Goal: Task Accomplishment & Management: Complete application form

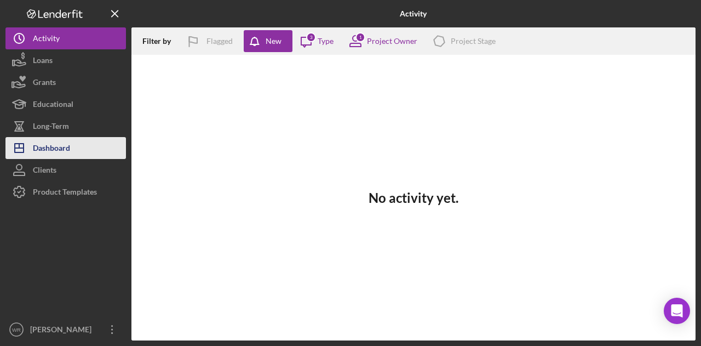
click at [79, 146] on button "Icon/Dashboard Dashboard" at bounding box center [65, 148] width 121 height 22
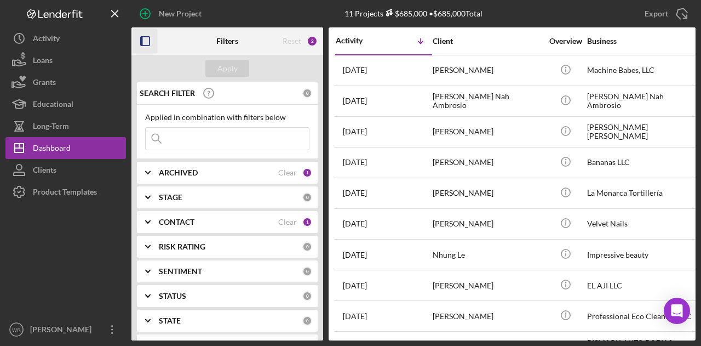
click at [148, 39] on icon "button" at bounding box center [145, 41] width 25 height 25
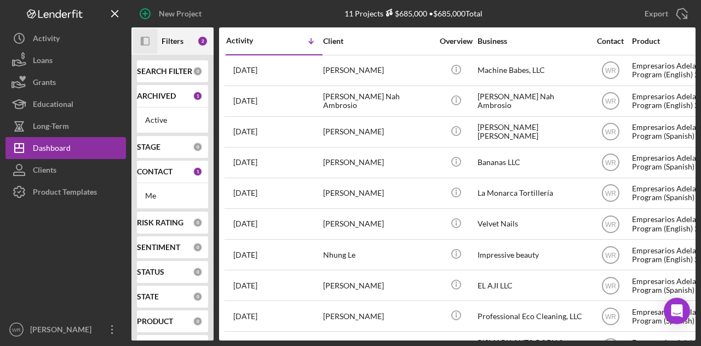
click at [144, 33] on icon "Icon/Panel Side Expand" at bounding box center [145, 41] width 25 height 25
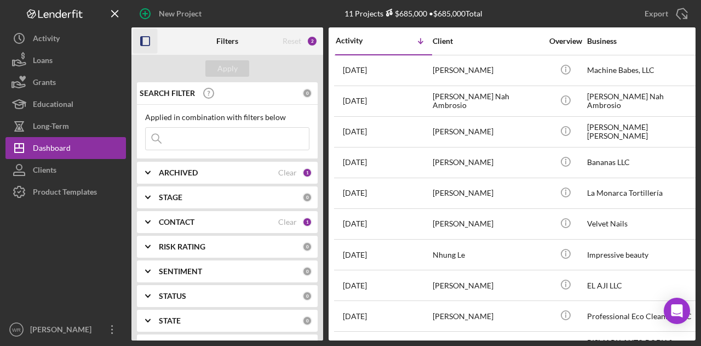
click at [203, 223] on div "CONTACT" at bounding box center [218, 222] width 119 height 9
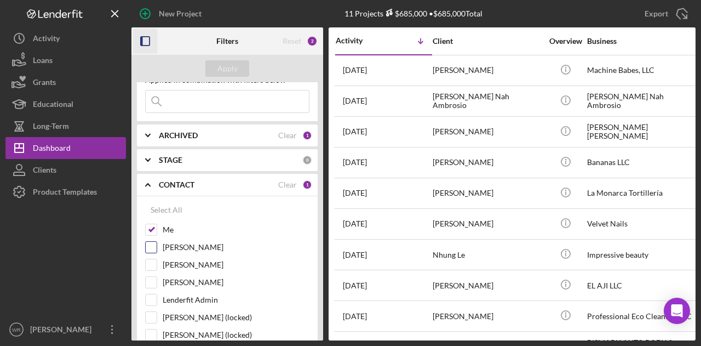
scroll to position [55, 0]
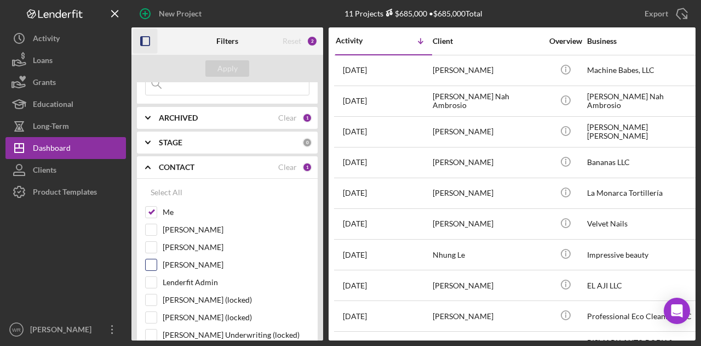
click at [197, 268] on div "[PERSON_NAME]" at bounding box center [227, 268] width 164 height 18
click at [197, 265] on label "Gloria Murillo" at bounding box center [236, 264] width 147 height 11
click at [157, 265] on input "Gloria Murillo" at bounding box center [151, 264] width 11 height 11
click at [235, 61] on div "Apply" at bounding box center [228, 68] width 20 height 16
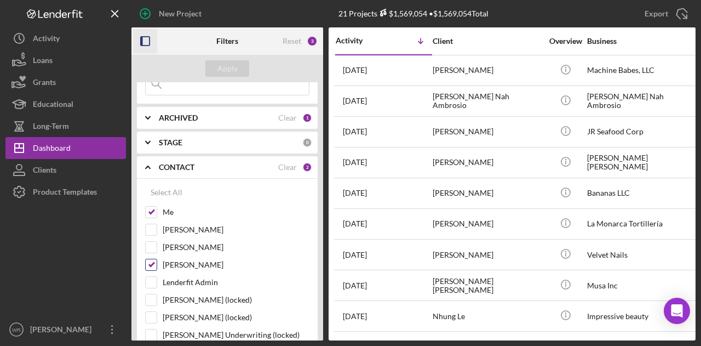
click at [187, 261] on label "Gloria Murillo" at bounding box center [236, 264] width 147 height 11
click at [157, 261] on input "Gloria Murillo" at bounding box center [151, 264] width 11 height 11
checkbox input "false"
click at [228, 70] on div "Apply" at bounding box center [228, 68] width 20 height 16
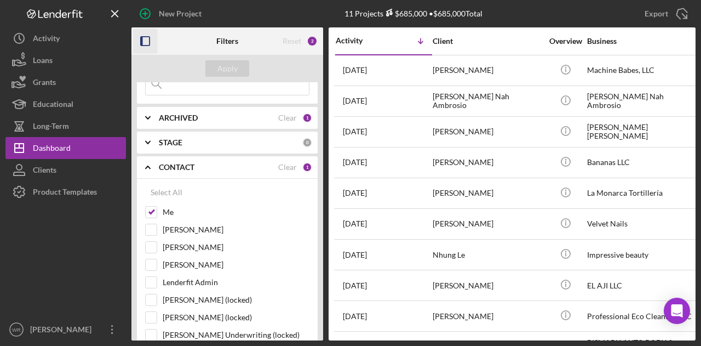
click at [151, 37] on icon "button" at bounding box center [145, 41] width 25 height 25
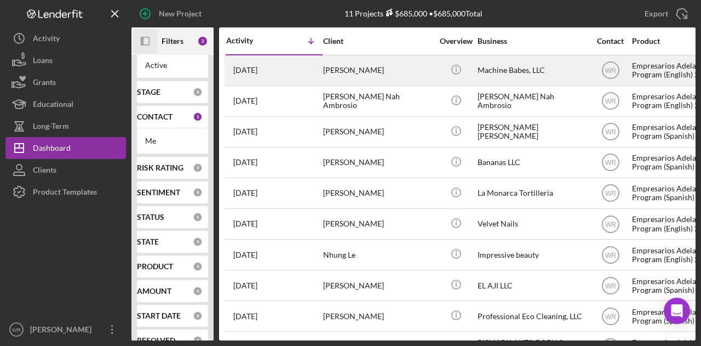
click at [337, 77] on div "[PERSON_NAME]" at bounding box center [378, 70] width 110 height 29
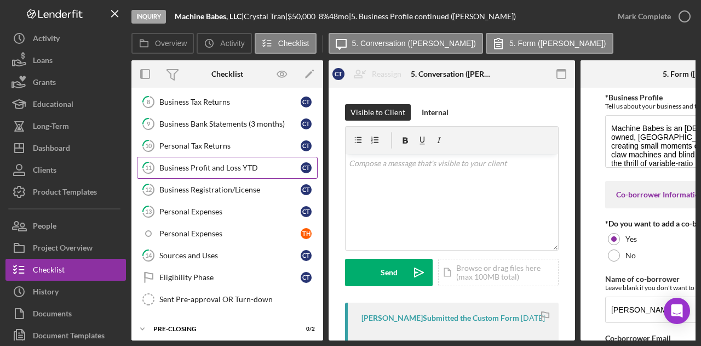
scroll to position [336, 0]
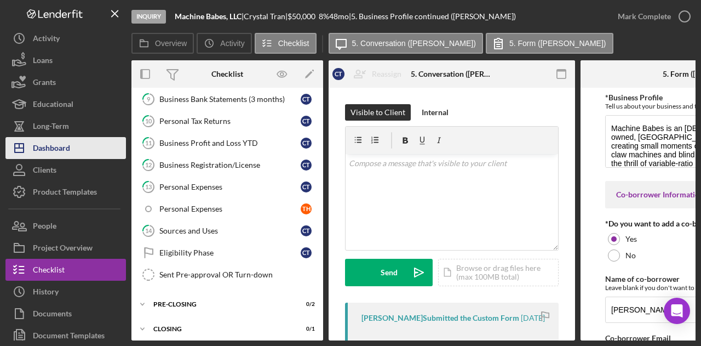
click at [84, 155] on button "Icon/Dashboard Dashboard" at bounding box center [65, 148] width 121 height 22
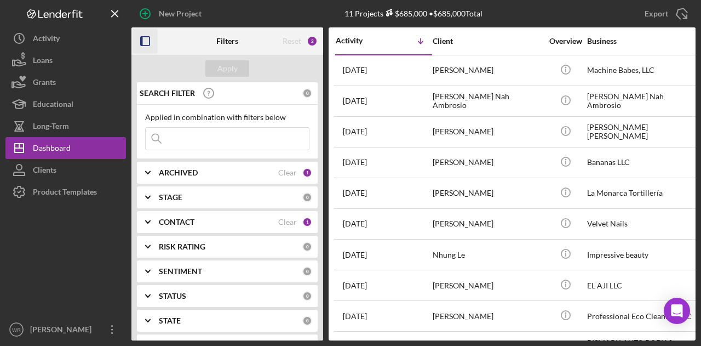
click at [146, 48] on icon "button" at bounding box center [145, 41] width 25 height 25
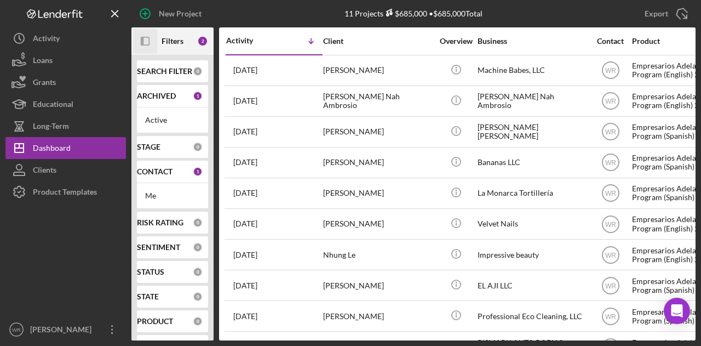
click at [145, 40] on icon "Icon/Panel Side Expand" at bounding box center [145, 41] width 25 height 25
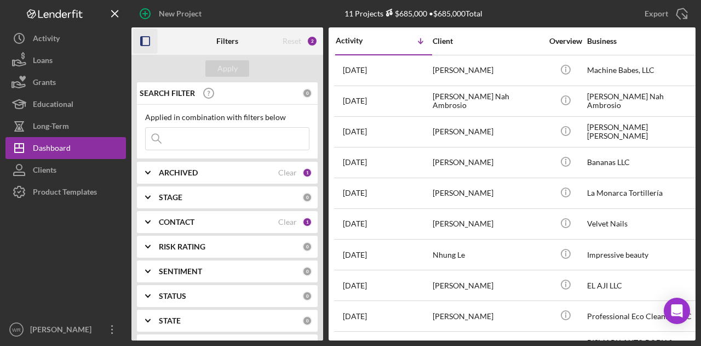
click at [191, 215] on div "CONTACT Clear 1" at bounding box center [235, 222] width 153 height 22
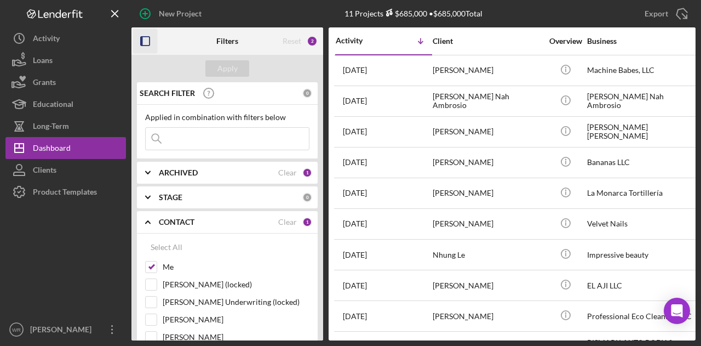
scroll to position [110, 0]
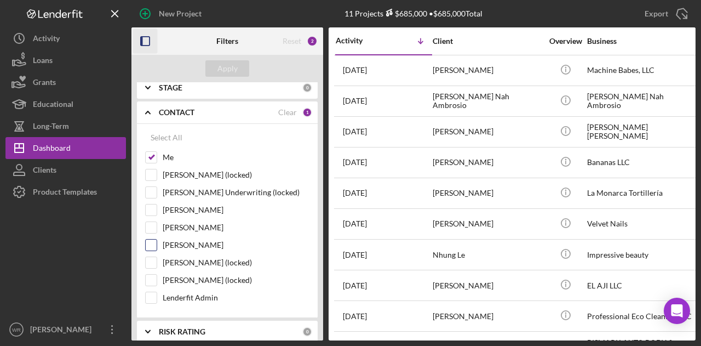
click at [189, 239] on label "Gloria Murillo" at bounding box center [236, 244] width 147 height 11
click at [157, 239] on input "Gloria Murillo" at bounding box center [151, 244] width 11 height 11
click at [222, 70] on div "Apply" at bounding box center [228, 68] width 20 height 16
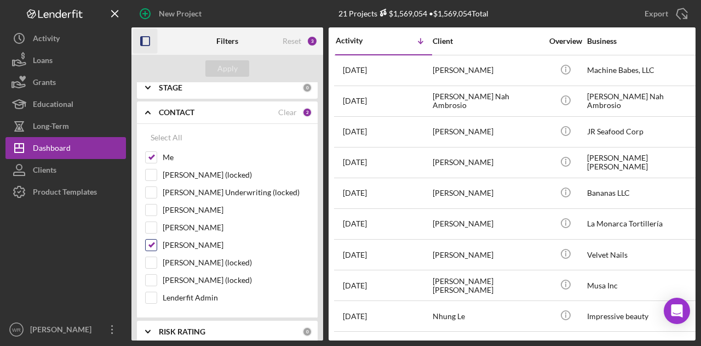
click at [196, 246] on label "[PERSON_NAME]" at bounding box center [236, 244] width 147 height 11
click at [157, 246] on input "Gloria Murillo" at bounding box center [151, 244] width 11 height 11
checkbox input "false"
click at [236, 71] on div "Apply" at bounding box center [228, 68] width 20 height 16
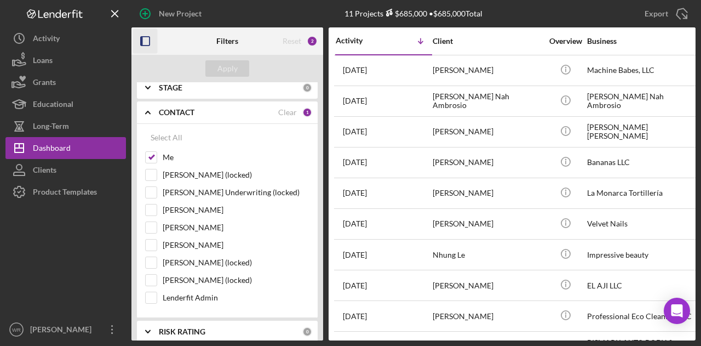
click at [141, 38] on rect "button" at bounding box center [142, 41] width 2 height 9
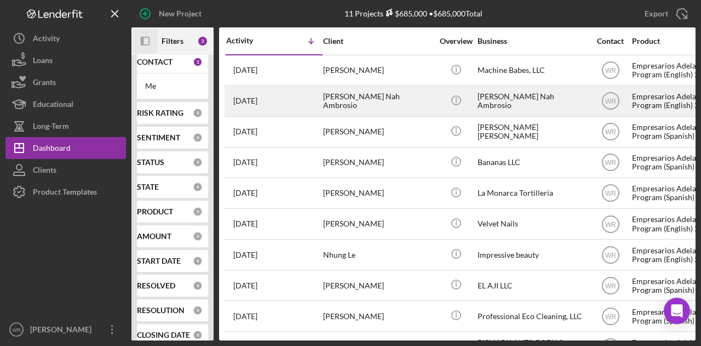
click at [344, 104] on div "Policarpio Nah Ambrosio" at bounding box center [378, 101] width 110 height 29
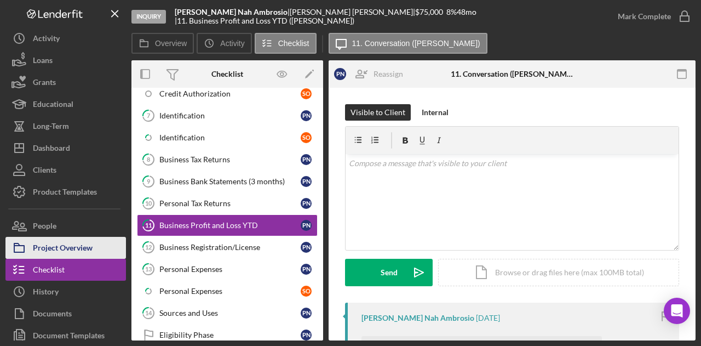
scroll to position [259, 0]
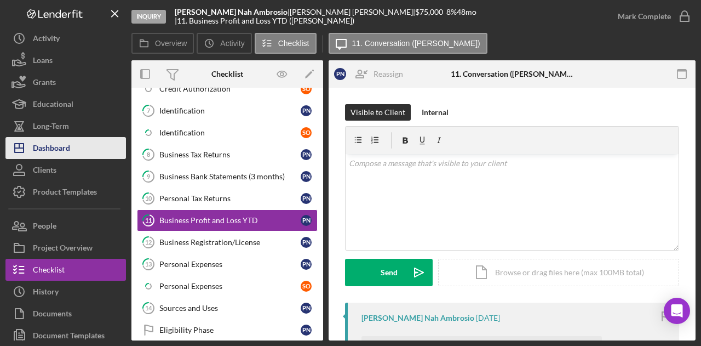
click at [77, 150] on button "Icon/Dashboard Dashboard" at bounding box center [65, 148] width 121 height 22
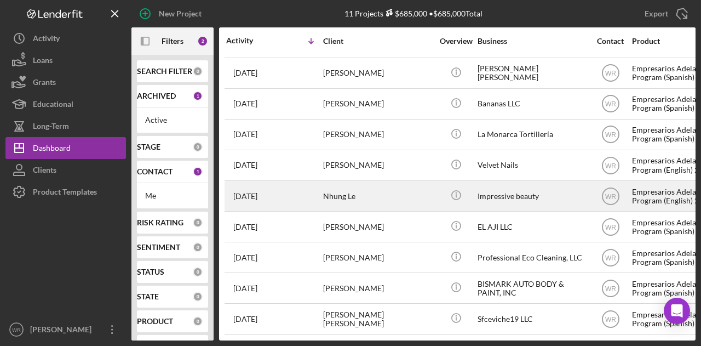
scroll to position [8, 0]
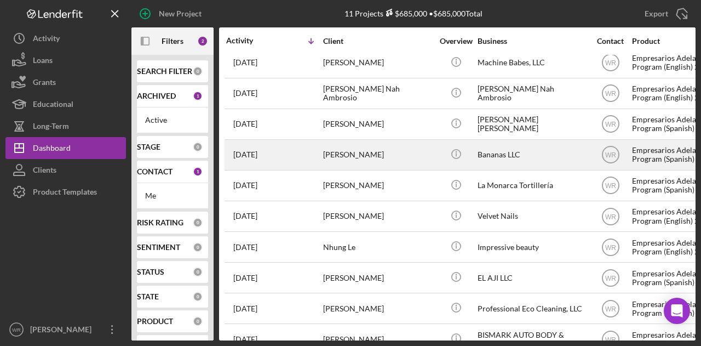
click at [321, 144] on div "1 week ago Lina Jimenez" at bounding box center [274, 154] width 96 height 29
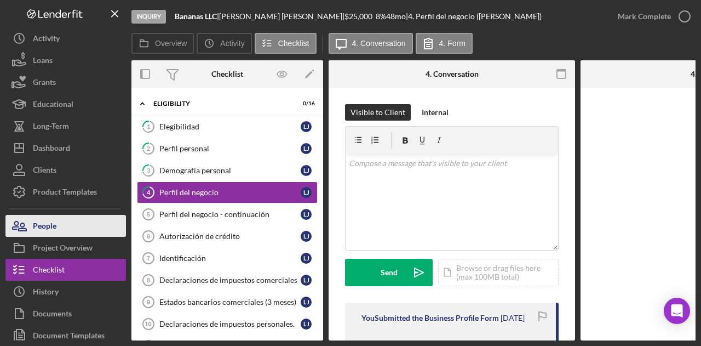
click at [78, 222] on button "People" at bounding box center [65, 226] width 121 height 22
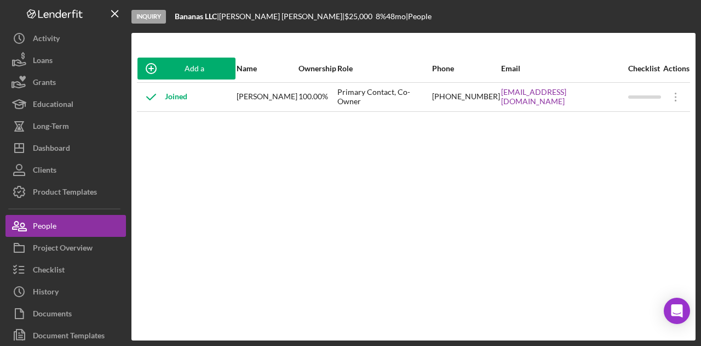
drag, startPoint x: 514, startPoint y: 112, endPoint x: 598, endPoint y: 110, distance: 84.4
click at [597, 112] on div "Add a Participant Name Ownership Role Phone Email Checklist Actions Joined Lina…" at bounding box center [414, 187] width 564 height 264
drag, startPoint x: 613, startPoint y: 100, endPoint x: 515, endPoint y: 103, distance: 97.6
click at [515, 103] on td "Jimenezlina91@gmail.com" at bounding box center [564, 96] width 127 height 29
copy link "Jimenezlina91@gmail.com"
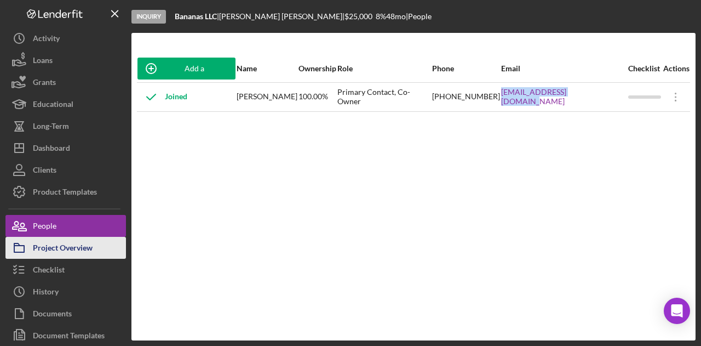
click at [82, 243] on div "Project Overview" at bounding box center [63, 249] width 60 height 25
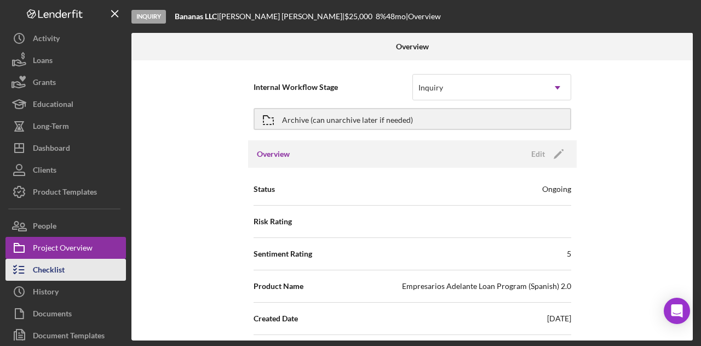
click at [80, 262] on button "Checklist" at bounding box center [65, 270] width 121 height 22
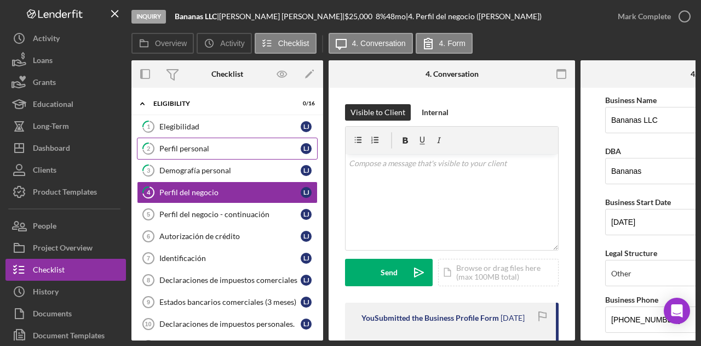
click at [220, 155] on link "2 Perfil personal L J" at bounding box center [227, 149] width 181 height 22
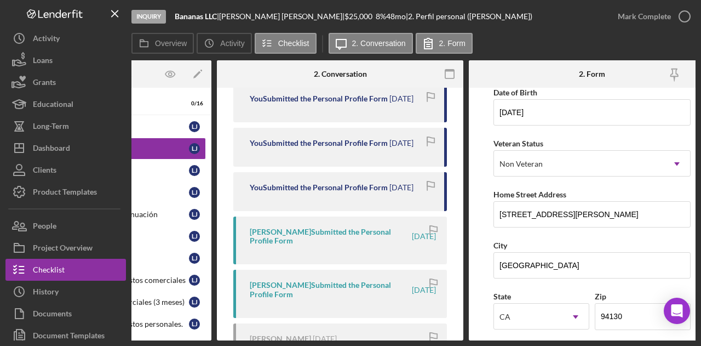
scroll to position [0, 132]
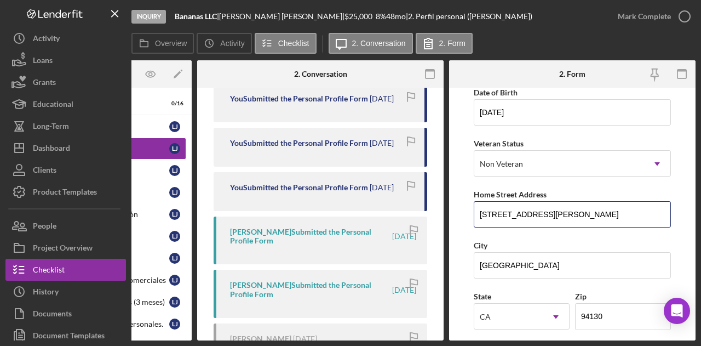
drag, startPoint x: 592, startPoint y: 212, endPoint x: 470, endPoint y: 212, distance: 122.2
click at [470, 212] on form "First Name Lina Middle Name Fernanda Last Name Jimenez Job Title owner Date of …" at bounding box center [572, 214] width 247 height 253
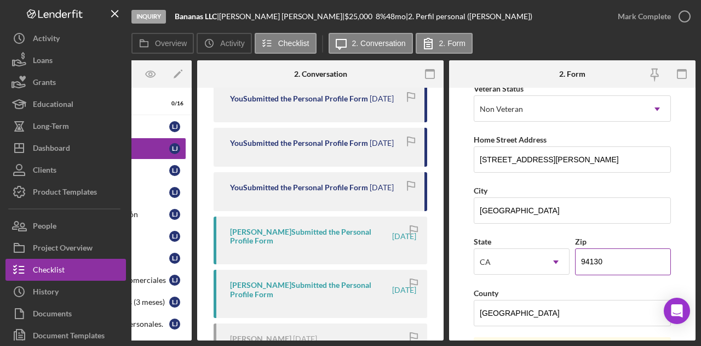
drag, startPoint x: 600, startPoint y: 263, endPoint x: 578, endPoint y: 263, distance: 21.9
click at [578, 263] on input "94130" at bounding box center [623, 261] width 96 height 26
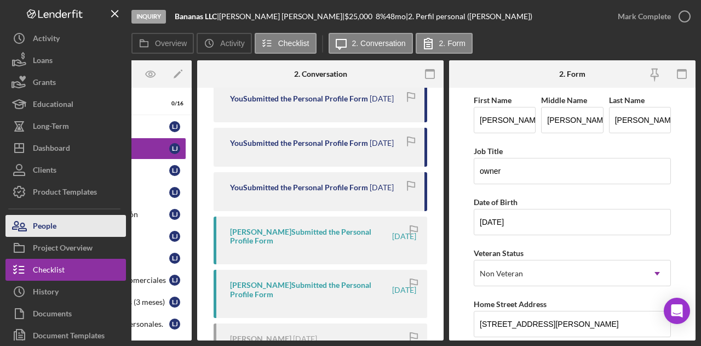
click at [76, 226] on button "People" at bounding box center [65, 226] width 121 height 22
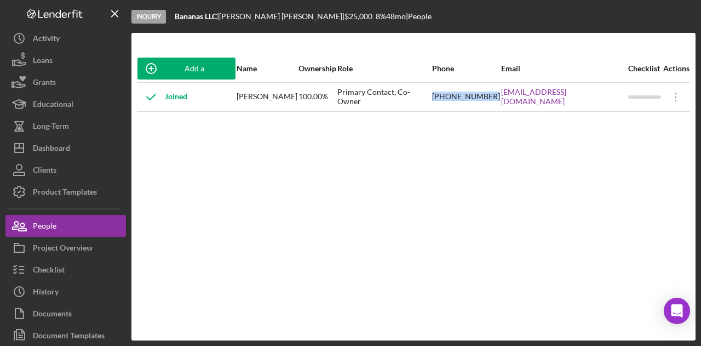
drag, startPoint x: 450, startPoint y: 100, endPoint x: 509, endPoint y: 98, distance: 58.7
click at [509, 98] on tr "Joined Lina Jimenez 100.00% Primary Contact, Co-Owner (628) 502-8800 Jimenezlin…" at bounding box center [413, 96] width 553 height 29
copy tr "(628) 502-8800"
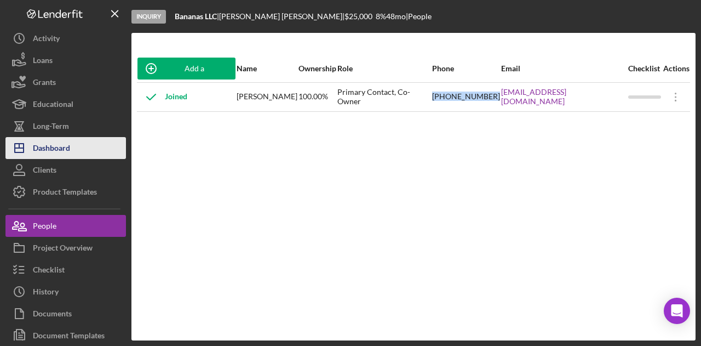
click at [79, 139] on button "Icon/Dashboard Dashboard" at bounding box center [65, 148] width 121 height 22
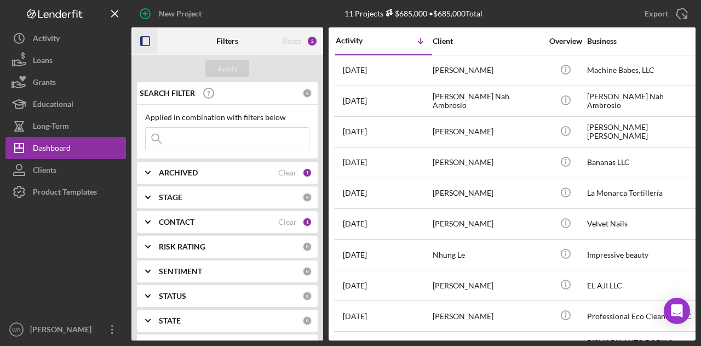
click at [135, 37] on icon "button" at bounding box center [145, 41] width 25 height 25
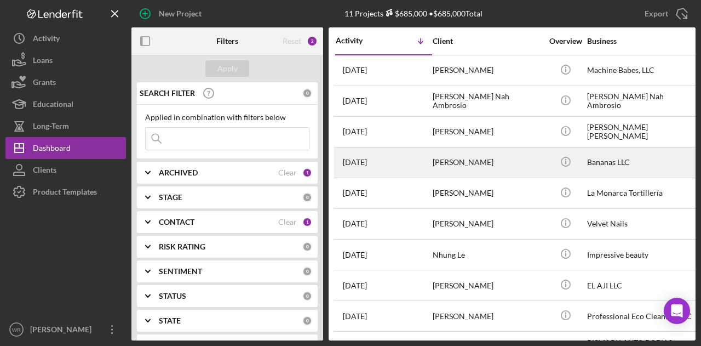
click at [477, 161] on div "[PERSON_NAME]" at bounding box center [488, 162] width 110 height 29
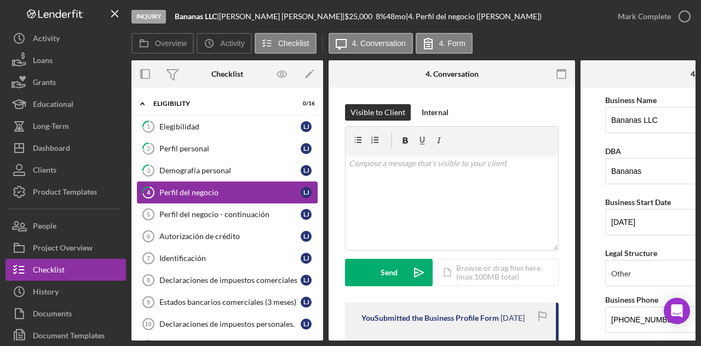
scroll to position [55, 0]
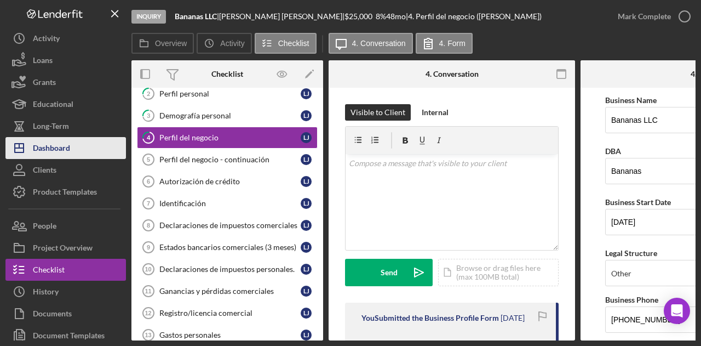
click at [58, 151] on div "Dashboard" at bounding box center [51, 149] width 37 height 25
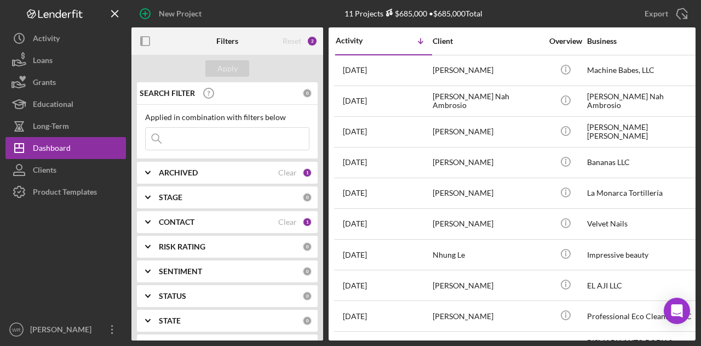
click at [158, 38] on div at bounding box center [145, 40] width 27 height 27
click at [150, 40] on rect "button" at bounding box center [145, 41] width 9 height 9
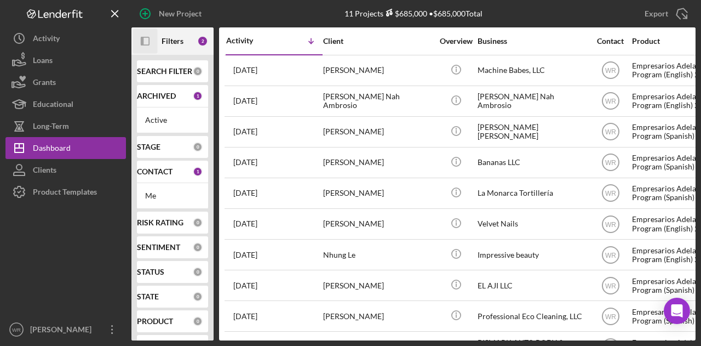
click at [140, 38] on icon "Icon/Panel Side Expand" at bounding box center [145, 41] width 25 height 25
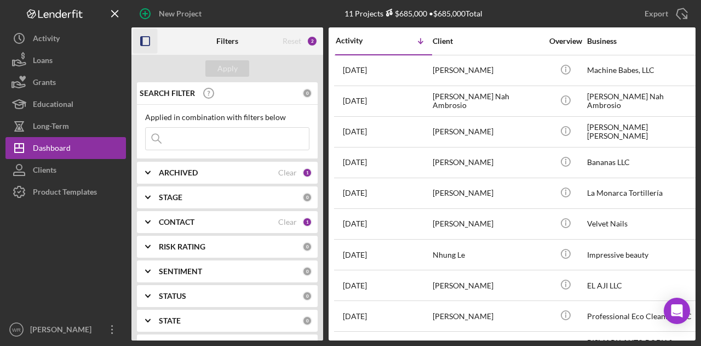
click at [180, 222] on b "CONTACT" at bounding box center [177, 222] width 36 height 9
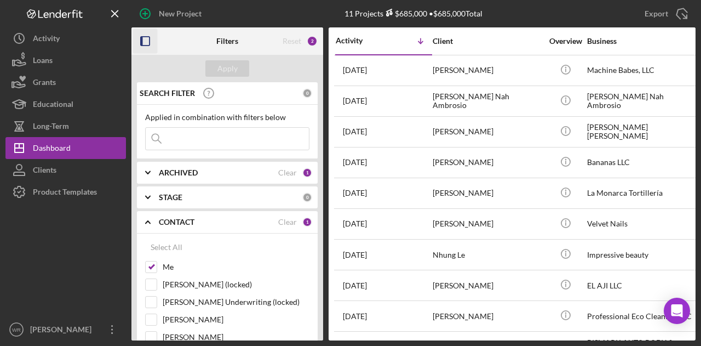
scroll to position [110, 0]
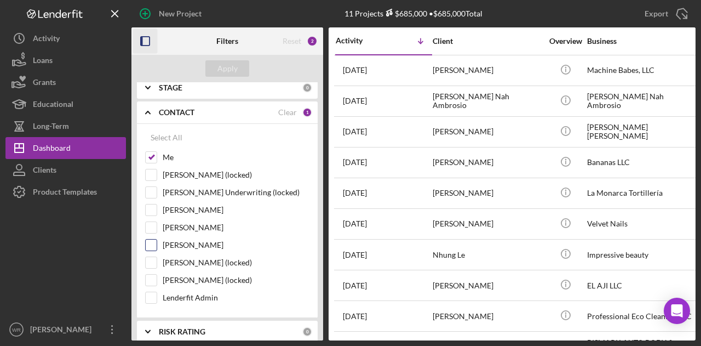
click at [190, 246] on label "Gloria Murillo" at bounding box center [236, 244] width 147 height 11
click at [157, 246] on input "Gloria Murillo" at bounding box center [151, 244] width 11 height 11
click at [229, 69] on div "Apply" at bounding box center [228, 68] width 20 height 16
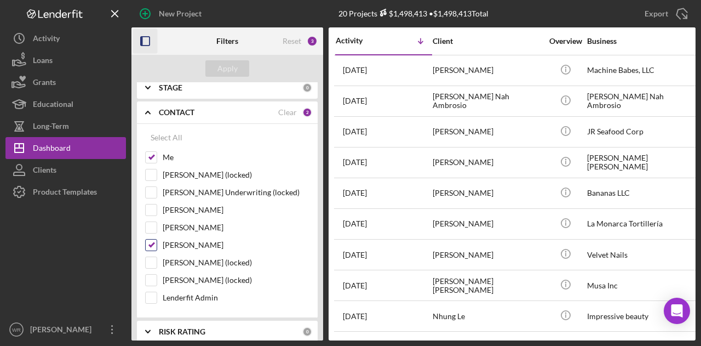
click at [192, 239] on label "Gloria Murillo" at bounding box center [236, 244] width 147 height 11
click at [157, 239] on input "Gloria Murillo" at bounding box center [151, 244] width 11 height 11
checkbox input "false"
click at [238, 75] on button "Apply" at bounding box center [228, 68] width 44 height 16
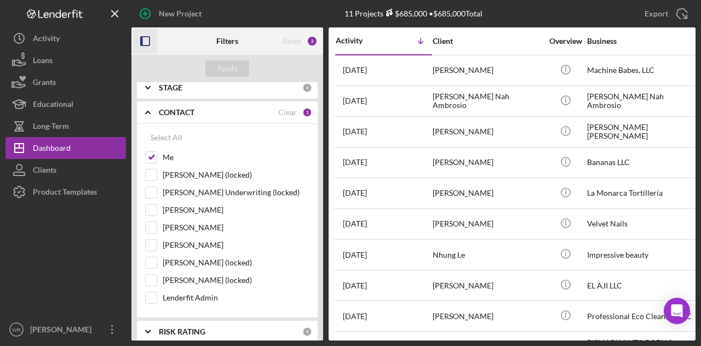
click at [146, 43] on icon "button" at bounding box center [145, 41] width 25 height 25
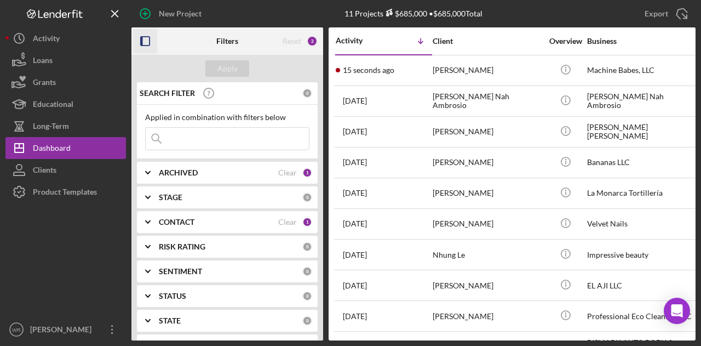
click at [144, 48] on icon "button" at bounding box center [145, 41] width 25 height 25
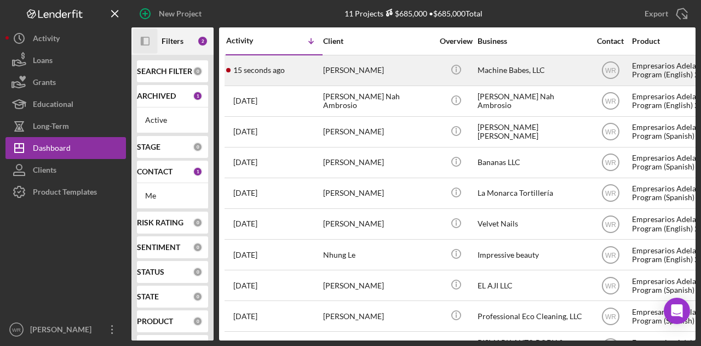
click at [325, 70] on div "[PERSON_NAME]" at bounding box center [378, 70] width 110 height 29
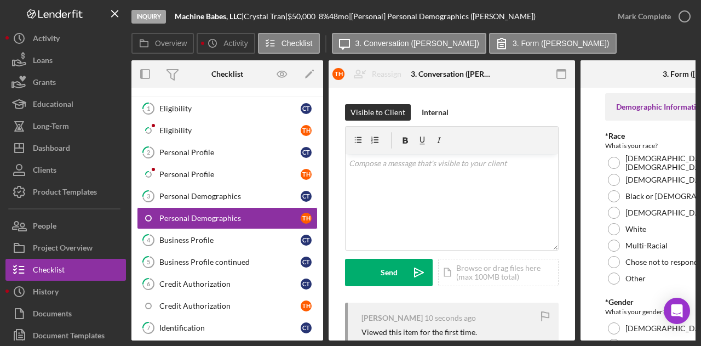
scroll to position [45, 0]
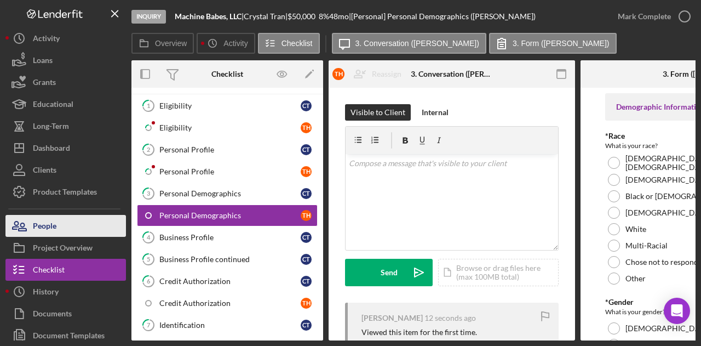
click at [79, 225] on button "People" at bounding box center [65, 226] width 121 height 22
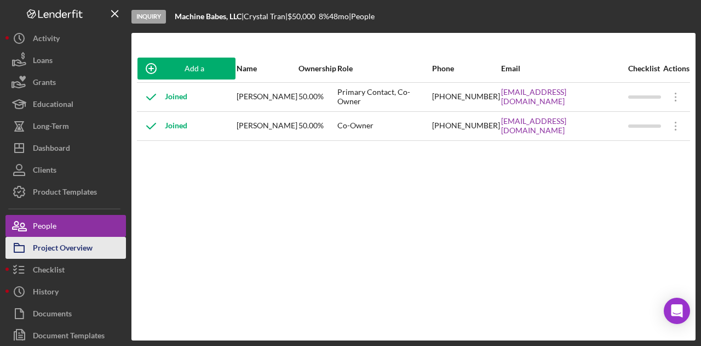
click at [72, 249] on div "Project Overview" at bounding box center [63, 249] width 60 height 25
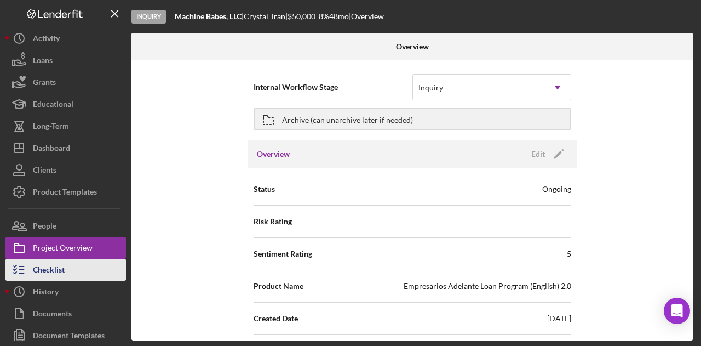
click at [62, 262] on div "Checklist" at bounding box center [49, 271] width 32 height 25
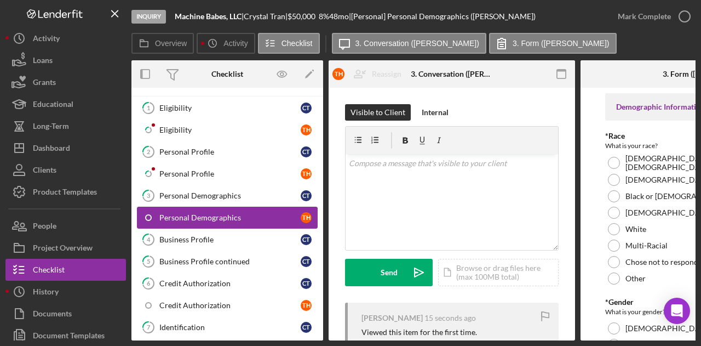
scroll to position [43, 0]
click at [245, 132] on div "Eligibility" at bounding box center [229, 129] width 141 height 9
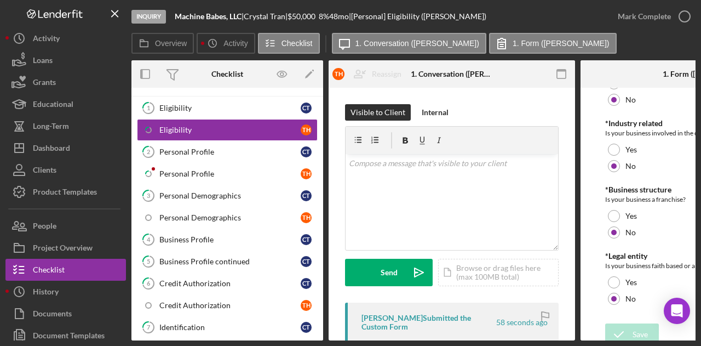
scroll to position [548, 0]
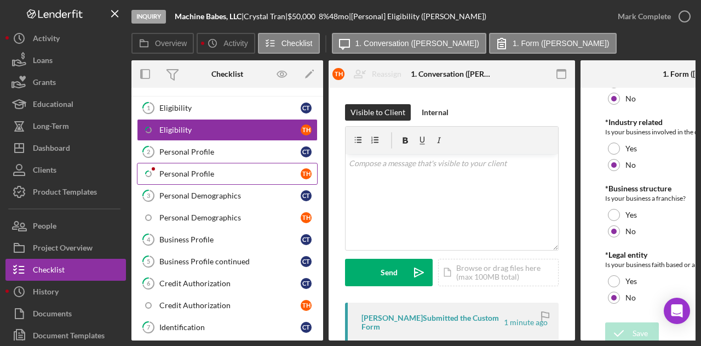
click at [198, 169] on div "Personal Profile" at bounding box center [229, 173] width 141 height 9
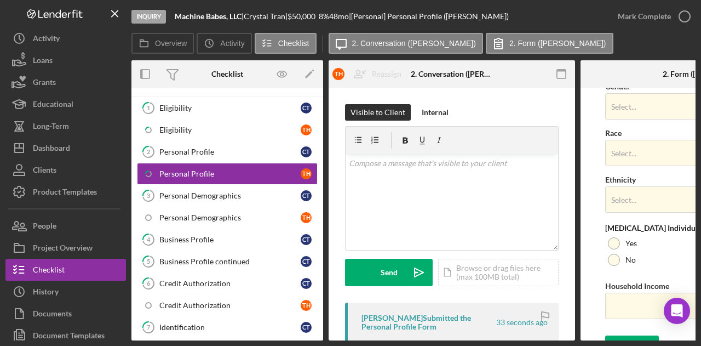
scroll to position [479, 0]
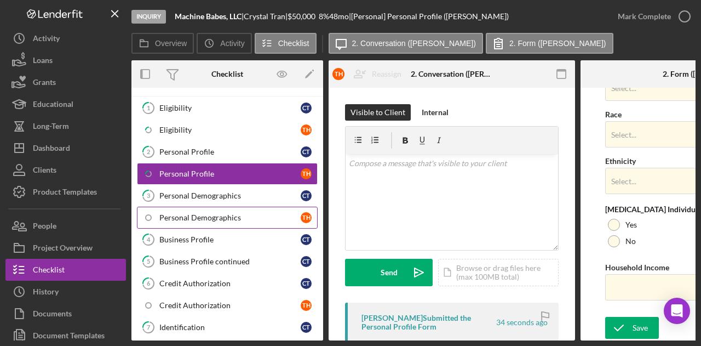
click at [212, 215] on div "Personal Demographics" at bounding box center [229, 217] width 141 height 9
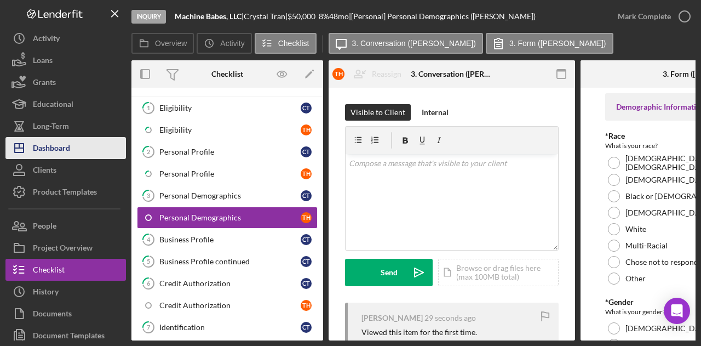
click at [70, 151] on div "Dashboard" at bounding box center [51, 149] width 37 height 25
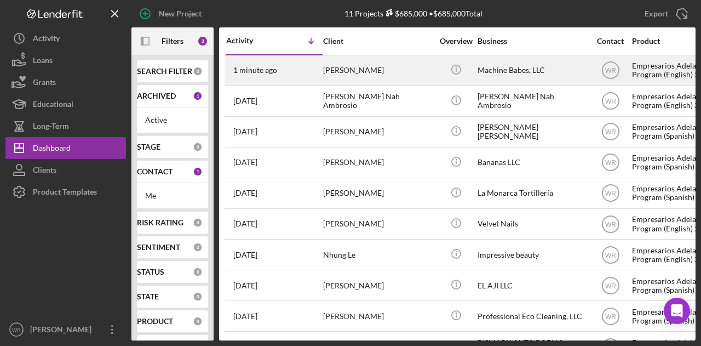
click at [383, 61] on div "[PERSON_NAME]" at bounding box center [378, 70] width 110 height 29
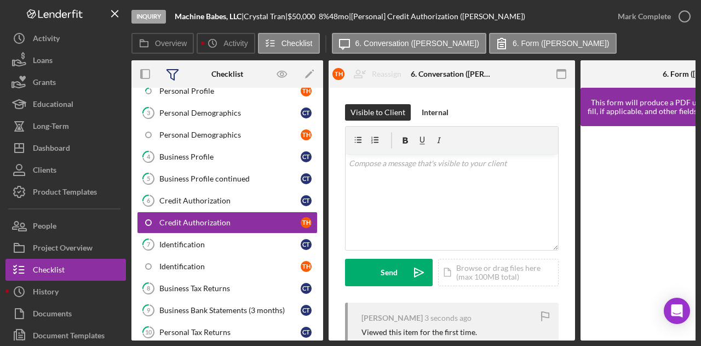
scroll to position [129, 0]
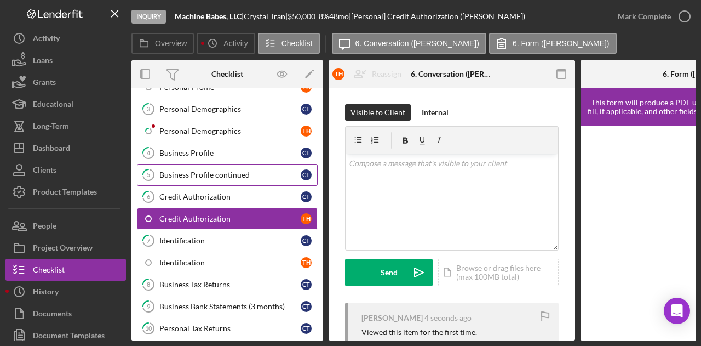
click at [212, 173] on div "Business Profile continued" at bounding box center [229, 174] width 141 height 9
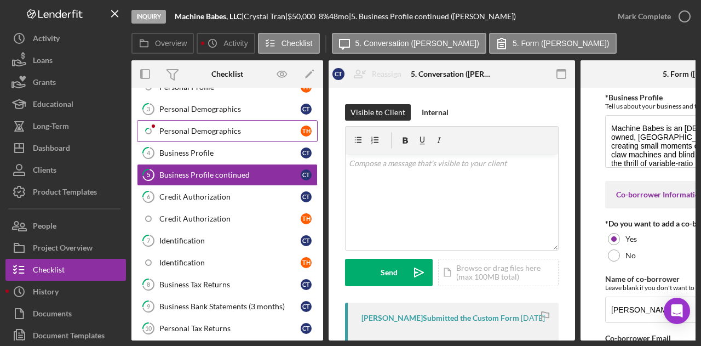
click at [237, 130] on div "Personal Demographics" at bounding box center [229, 131] width 141 height 9
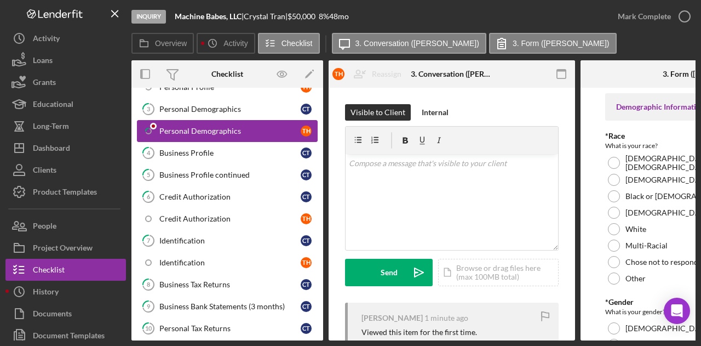
type input "1"
type input "$56,000"
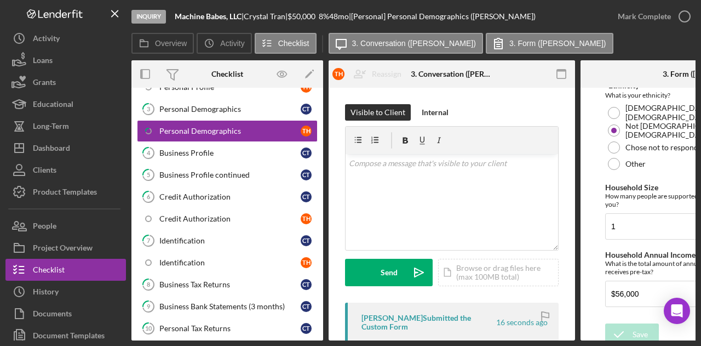
scroll to position [354, 0]
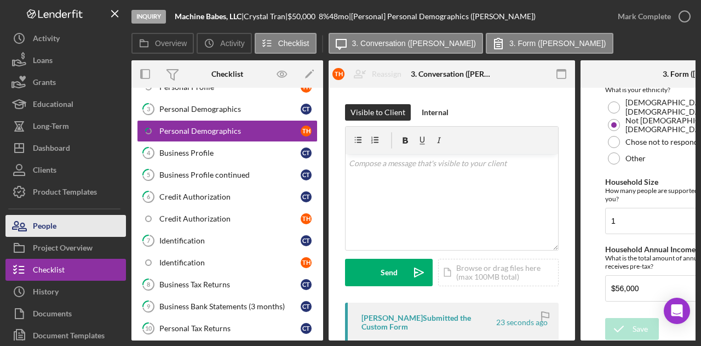
click at [67, 233] on button "People" at bounding box center [65, 226] width 121 height 22
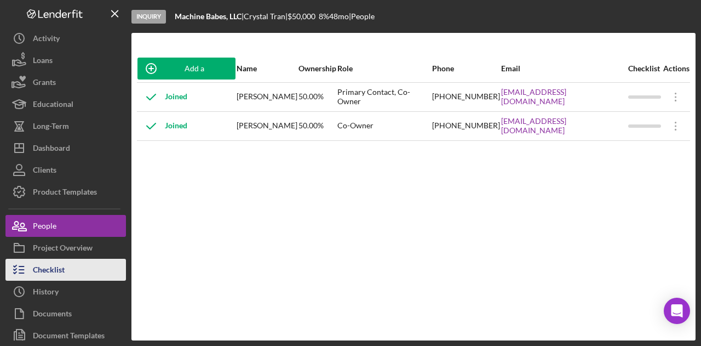
click at [43, 269] on div "Checklist" at bounding box center [49, 271] width 32 height 25
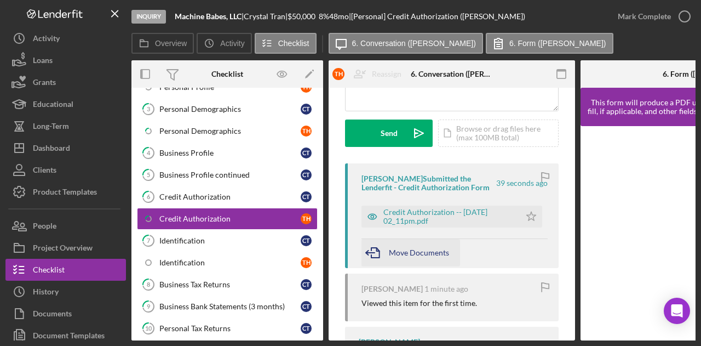
scroll to position [164, 0]
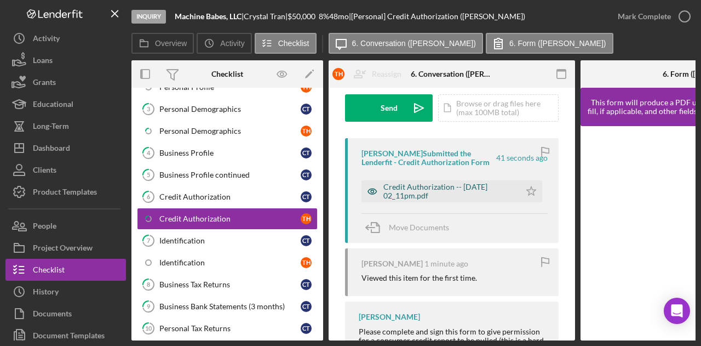
click at [444, 190] on div "Credit Authorization -- 2025-09-11 02_11pm.pdf" at bounding box center [450, 191] width 132 height 18
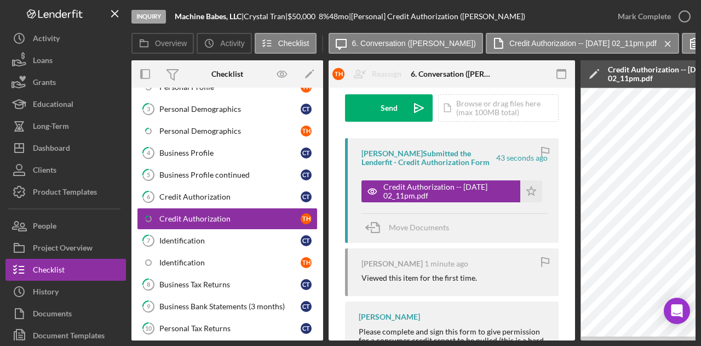
scroll to position [0, 466]
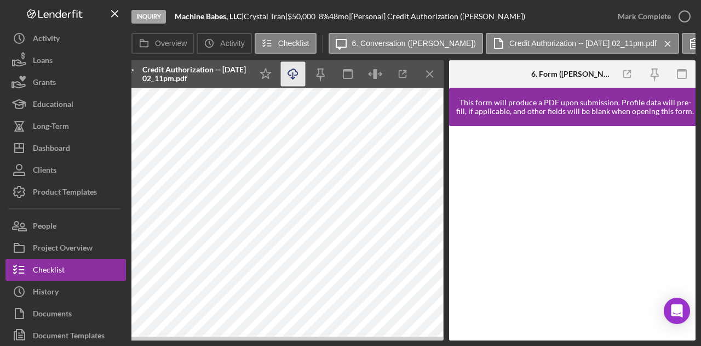
click at [291, 80] on icon "Icon/Download" at bounding box center [293, 74] width 25 height 25
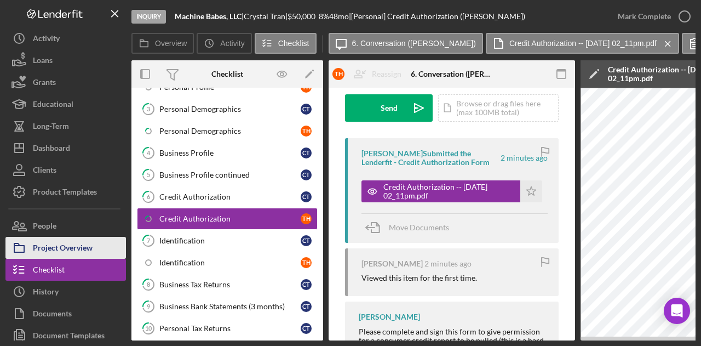
click at [76, 249] on div "Project Overview" at bounding box center [63, 249] width 60 height 25
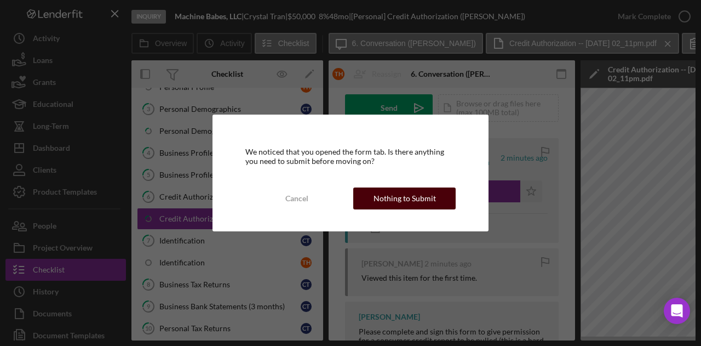
click at [432, 197] on div "Nothing to Submit" at bounding box center [405, 198] width 62 height 22
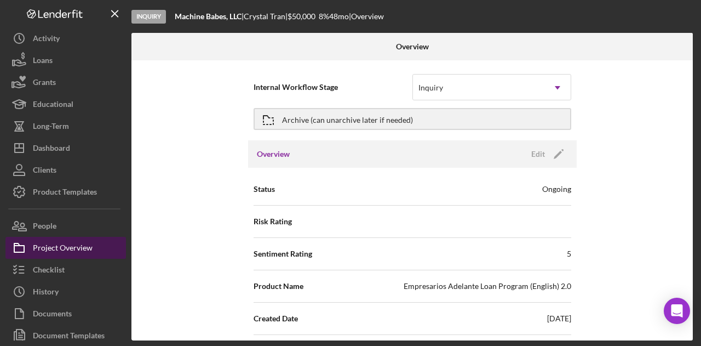
click at [60, 258] on div "Project Overview" at bounding box center [63, 249] width 60 height 25
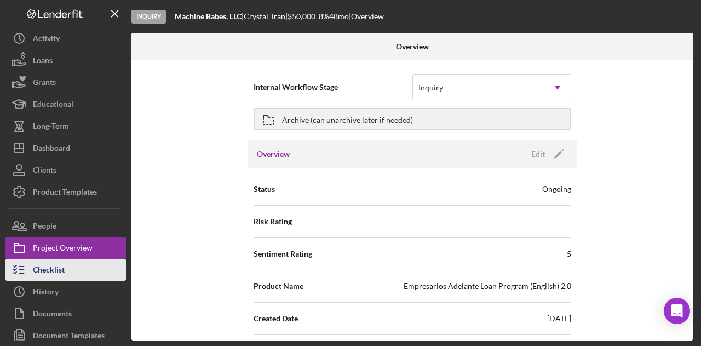
click at [58, 264] on div "Checklist" at bounding box center [49, 271] width 32 height 25
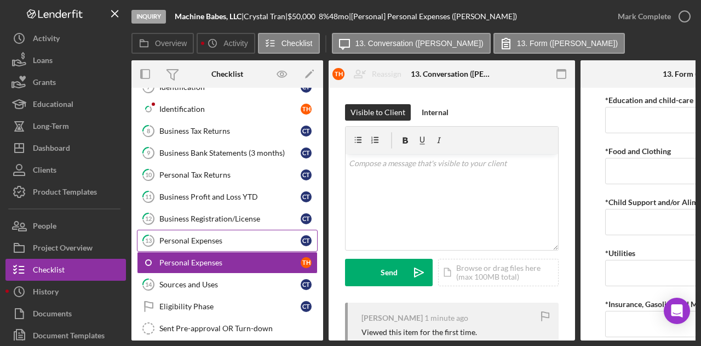
scroll to position [269, 0]
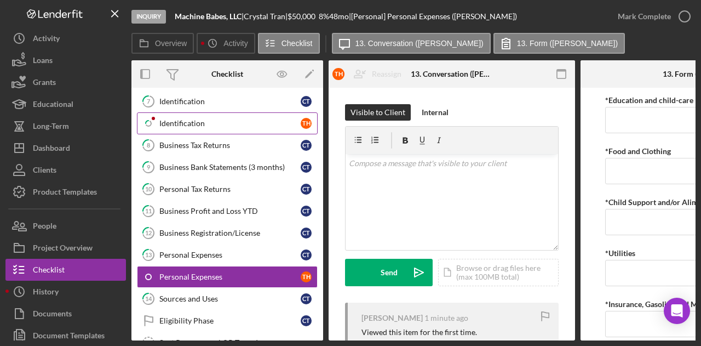
click at [215, 119] on div "Identification" at bounding box center [229, 123] width 141 height 9
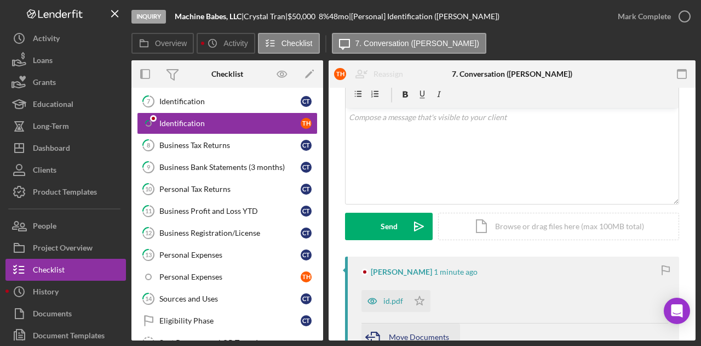
scroll to position [110, 0]
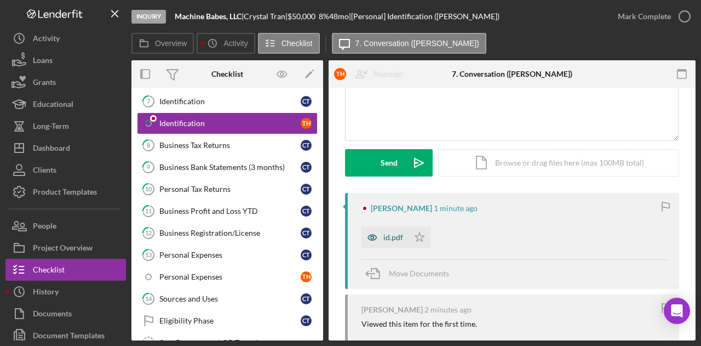
click at [389, 241] on div "id.pdf" at bounding box center [394, 237] width 20 height 9
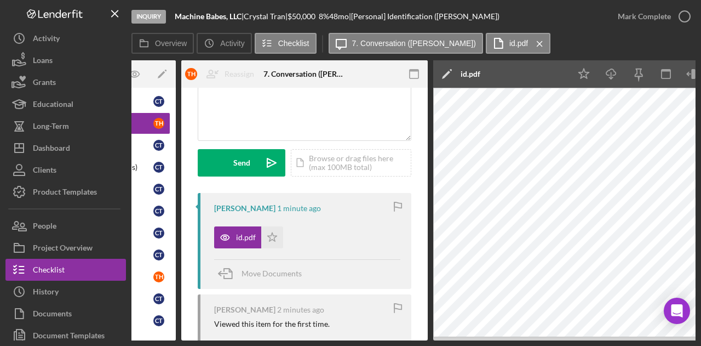
scroll to position [0, 214]
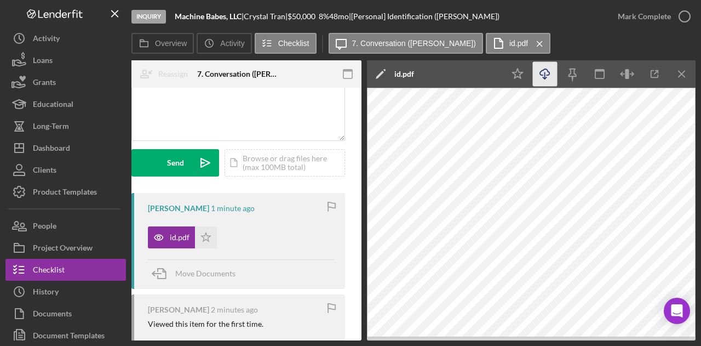
click at [544, 74] on icon "Icon/Download" at bounding box center [545, 74] width 25 height 25
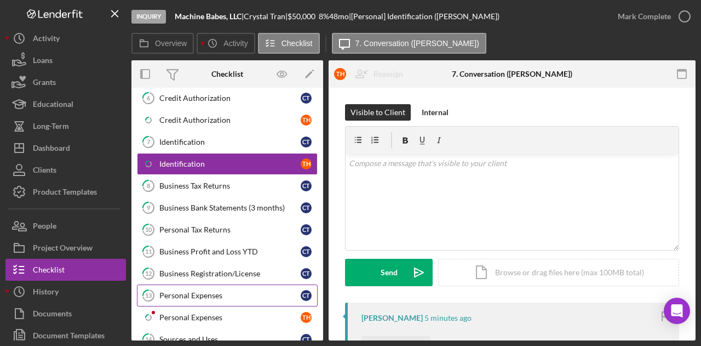
scroll to position [283, 0]
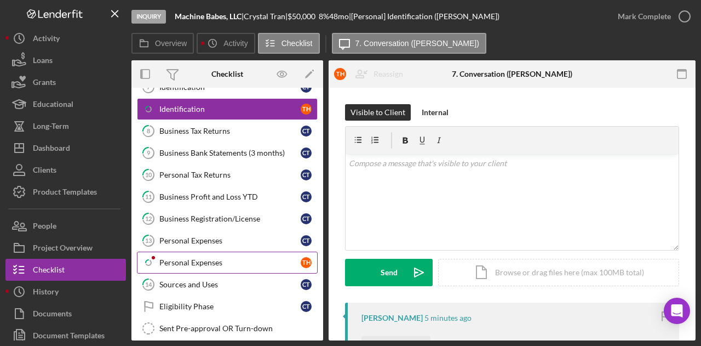
click at [217, 258] on div "Personal Expenses" at bounding box center [229, 262] width 141 height 9
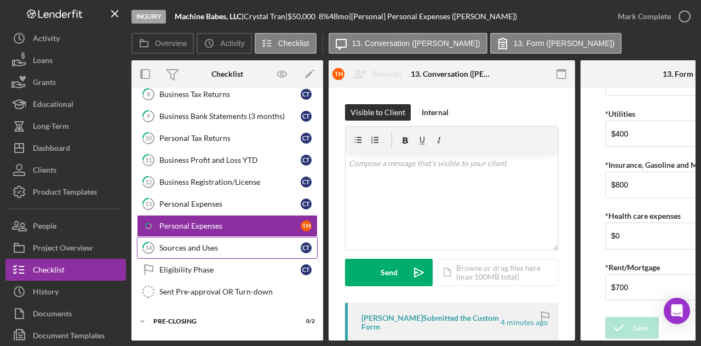
scroll to position [336, 0]
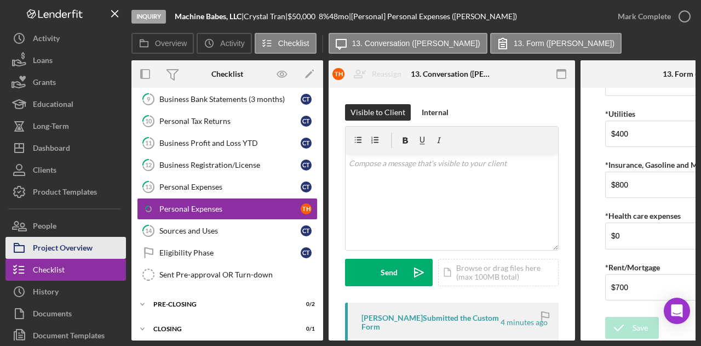
click at [62, 244] on div "Project Overview" at bounding box center [63, 249] width 60 height 25
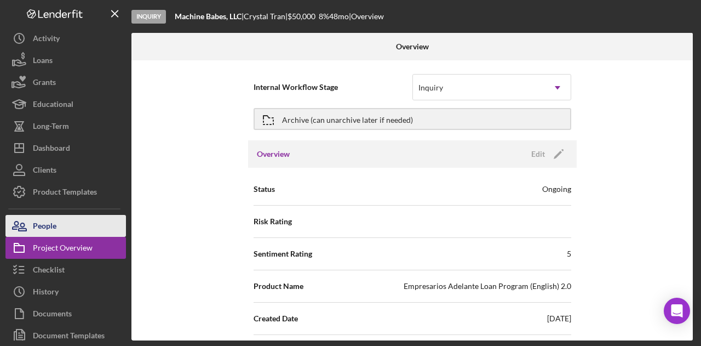
click at [71, 226] on button "People" at bounding box center [65, 226] width 121 height 22
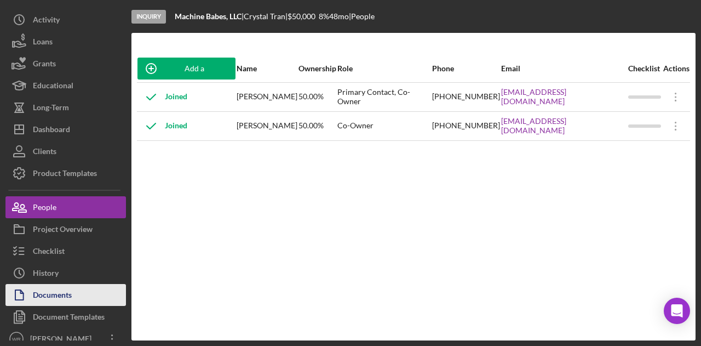
scroll to position [27, 0]
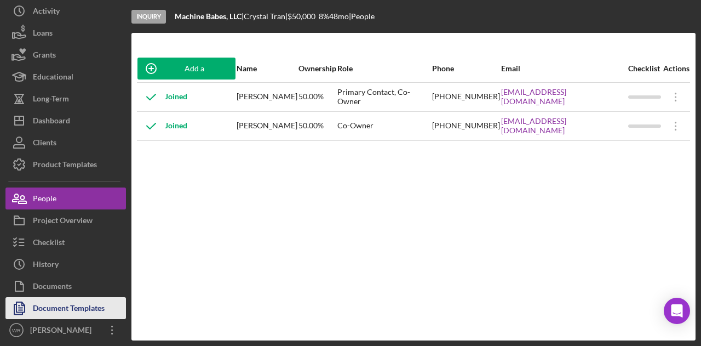
click at [79, 304] on div "Document Templates" at bounding box center [69, 309] width 72 height 25
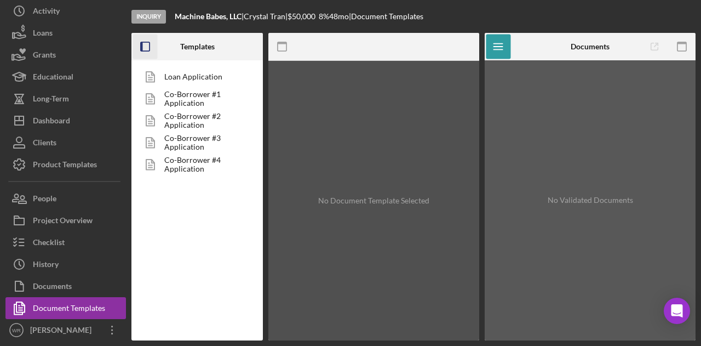
click at [143, 47] on icon "button" at bounding box center [145, 47] width 25 height 25
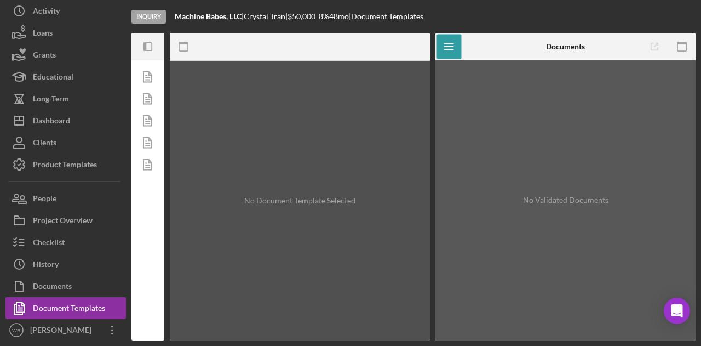
click at [143, 47] on icon "Icon/Panel Side Expand" at bounding box center [148, 47] width 25 height 25
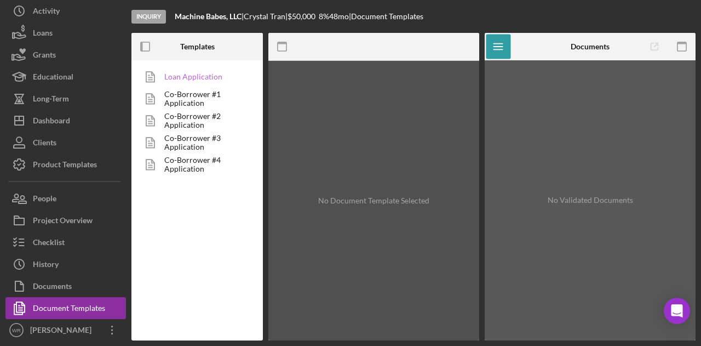
click at [219, 79] on link "Loan Application" at bounding box center [194, 77] width 115 height 22
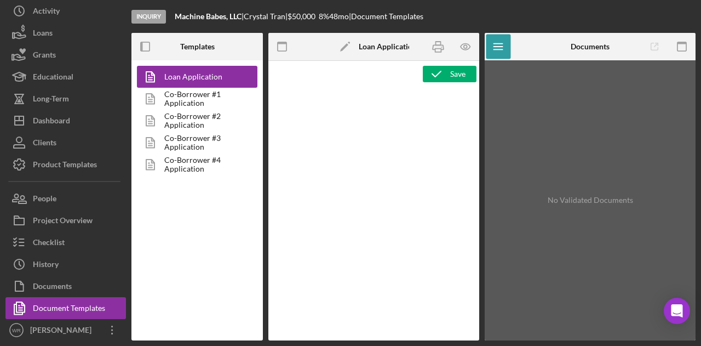
type textarea "<h1 style="text-align: center;">Loan Application<br><br></h1> <h3>Core Fields</…"
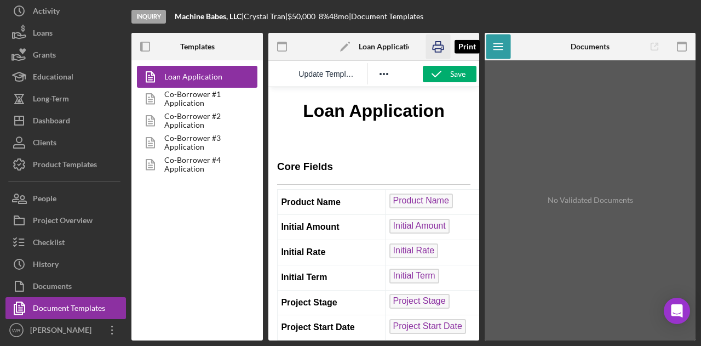
click at [437, 45] on icon "button" at bounding box center [438, 47] width 11 height 4
click at [381, 81] on button "Reveal or hide additional toolbar items" at bounding box center [384, 73] width 19 height 15
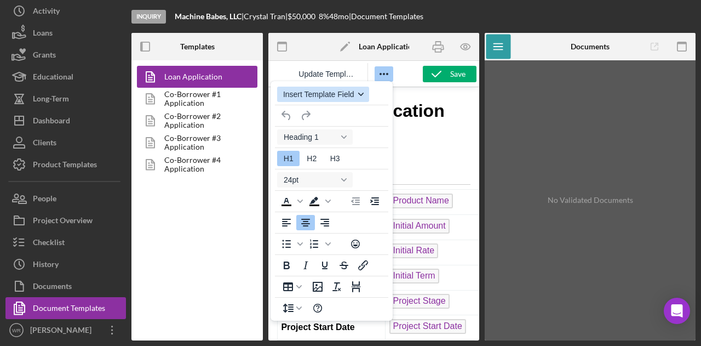
click at [362, 95] on icon "button" at bounding box center [360, 94] width 5 height 3
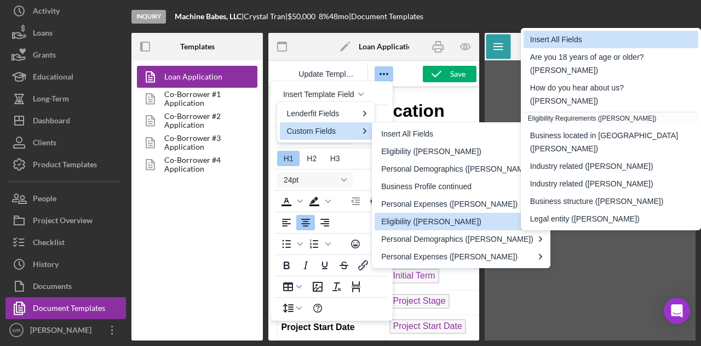
click at [593, 46] on div "Insert All Fields" at bounding box center [612, 39] width 164 height 13
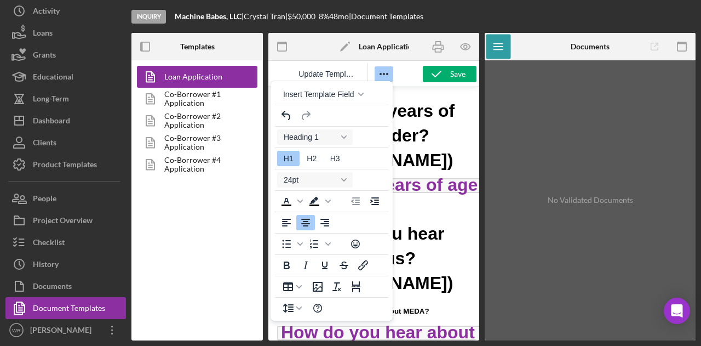
scroll to position [961, 0]
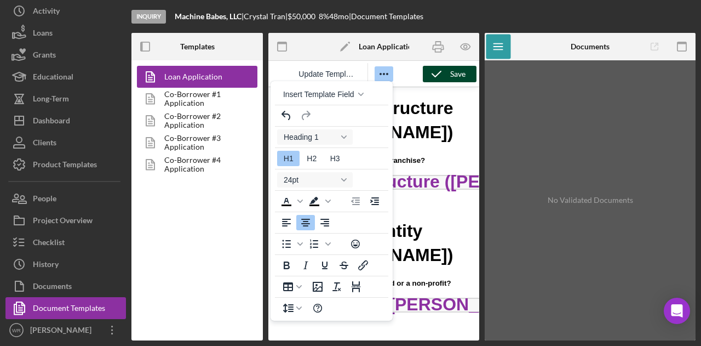
click at [457, 78] on div "Save" at bounding box center [457, 74] width 15 height 16
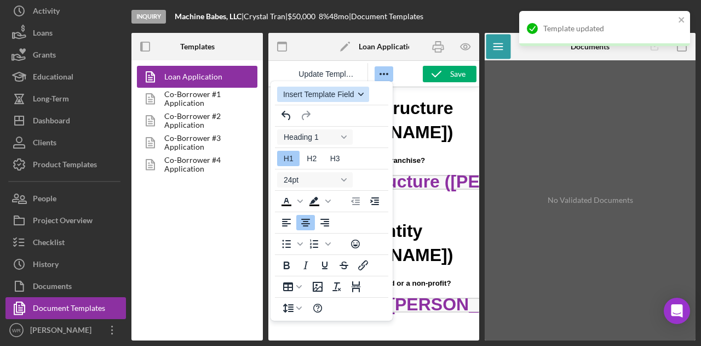
click at [361, 94] on icon "button" at bounding box center [360, 94] width 5 height 5
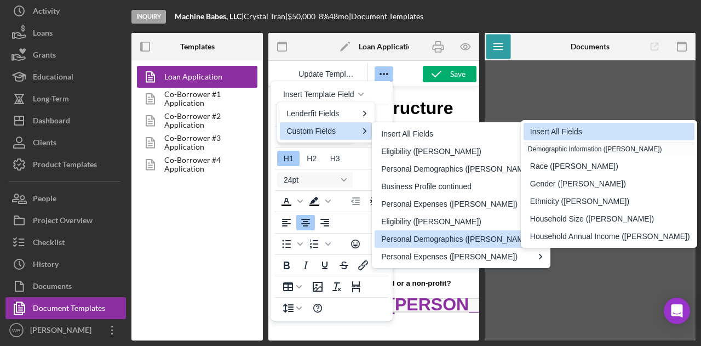
click at [583, 131] on div "Insert All Fields" at bounding box center [610, 131] width 160 height 13
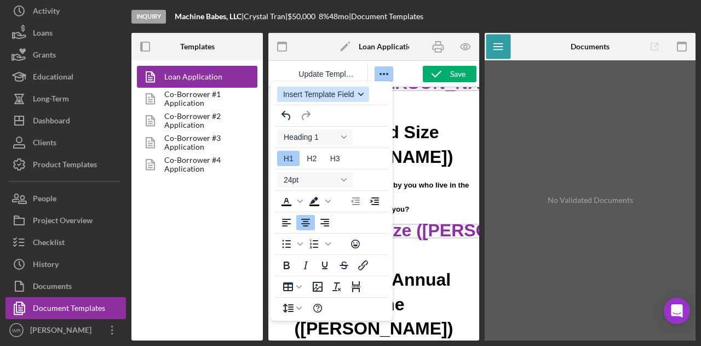
click at [362, 96] on icon "button" at bounding box center [360, 94] width 5 height 5
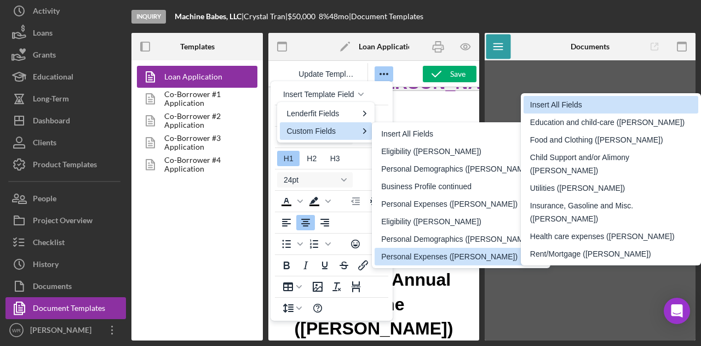
click at [603, 111] on div "Insert All Fields" at bounding box center [612, 104] width 164 height 13
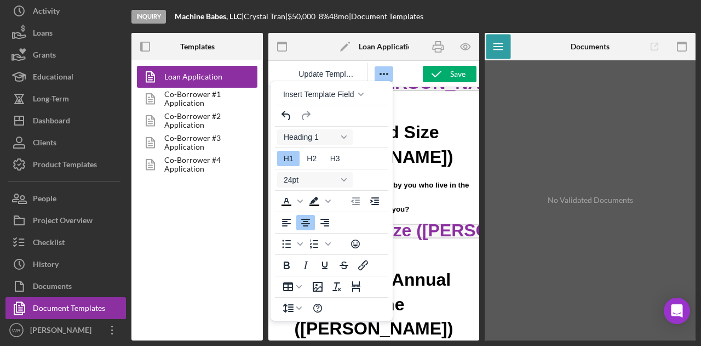
scroll to position [2384, 0]
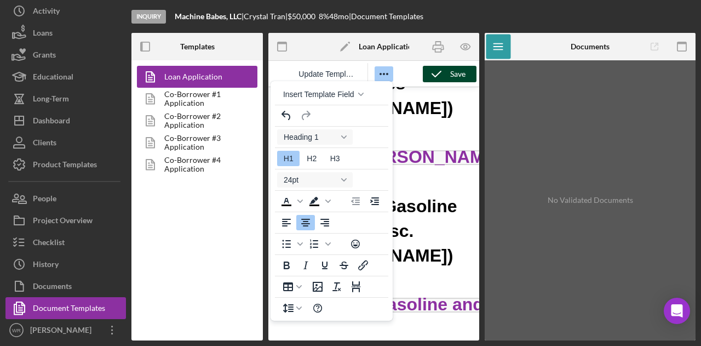
click at [452, 77] on div "Save" at bounding box center [457, 74] width 15 height 16
click at [442, 47] on icon "button" at bounding box center [438, 47] width 25 height 25
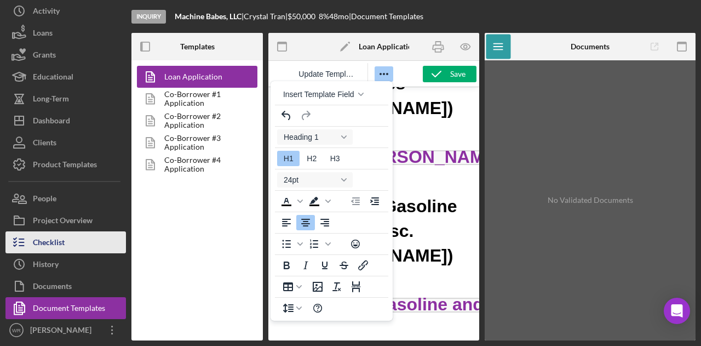
click at [75, 239] on button "Checklist" at bounding box center [65, 242] width 121 height 22
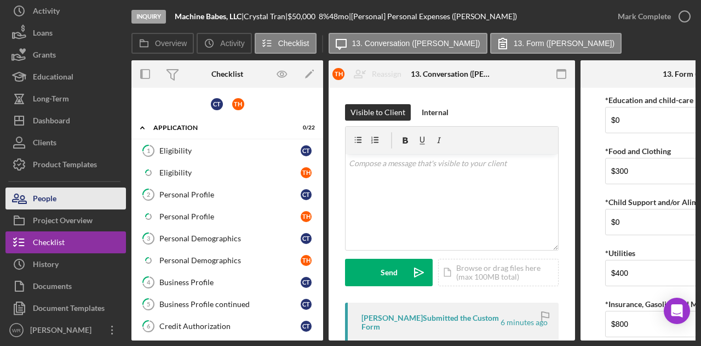
click at [80, 195] on button "People" at bounding box center [65, 198] width 121 height 22
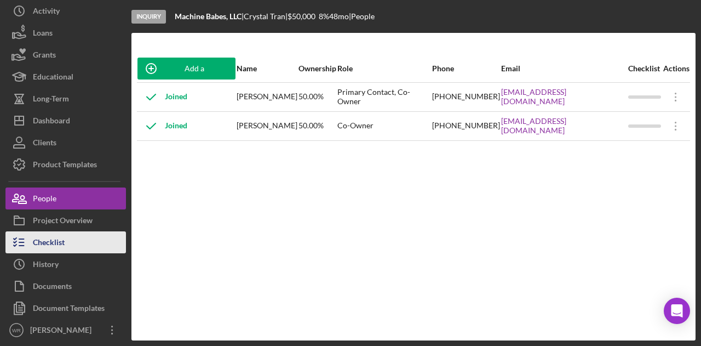
click at [77, 235] on button "Checklist" at bounding box center [65, 242] width 121 height 22
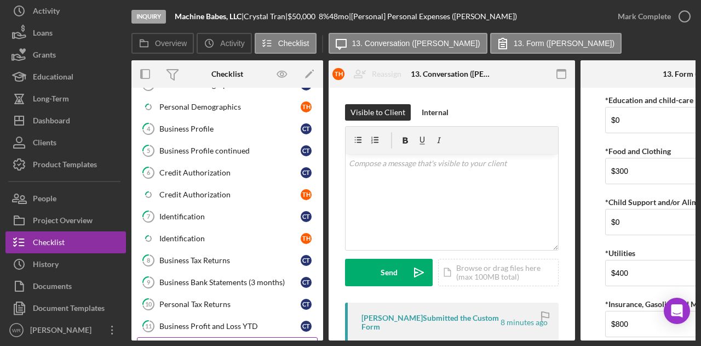
scroll to position [104, 0]
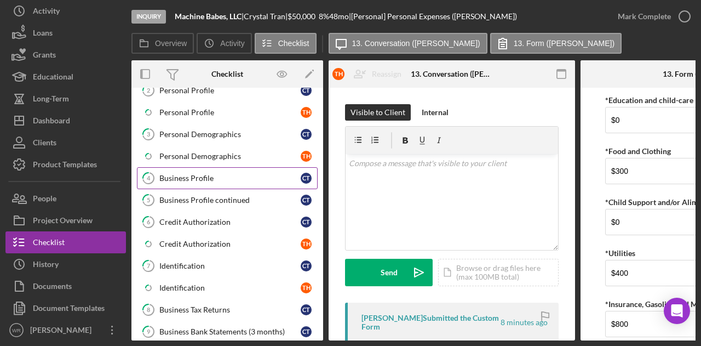
click at [213, 174] on div "Business Profile" at bounding box center [229, 178] width 141 height 9
